Goal: Task Accomplishment & Management: Use online tool/utility

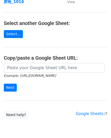
scroll to position [13, 0]
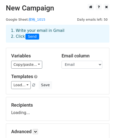
scroll to position [59, 0]
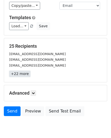
click at [22, 74] on link "+22 more" at bounding box center [19, 74] width 21 height 6
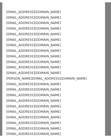
scroll to position [0, 0]
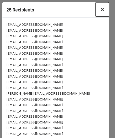
click at [100, 10] on span "×" at bounding box center [102, 9] width 5 height 7
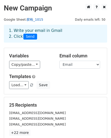
click at [35, 20] on link "胶枪_1015" at bounding box center [35, 20] width 17 height 4
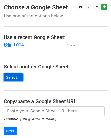
click at [16, 75] on link "Select..." at bounding box center [13, 77] width 19 height 8
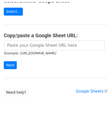
scroll to position [64, 0]
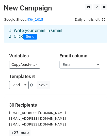
scroll to position [51, 0]
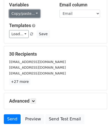
click at [35, 15] on link "Copy/paste..." at bounding box center [24, 14] width 31 height 8
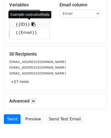
click at [20, 24] on link "{{ID}}" at bounding box center [29, 24] width 40 height 8
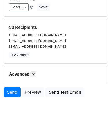
scroll to position [79, 0]
